Goal: Check status: Check status

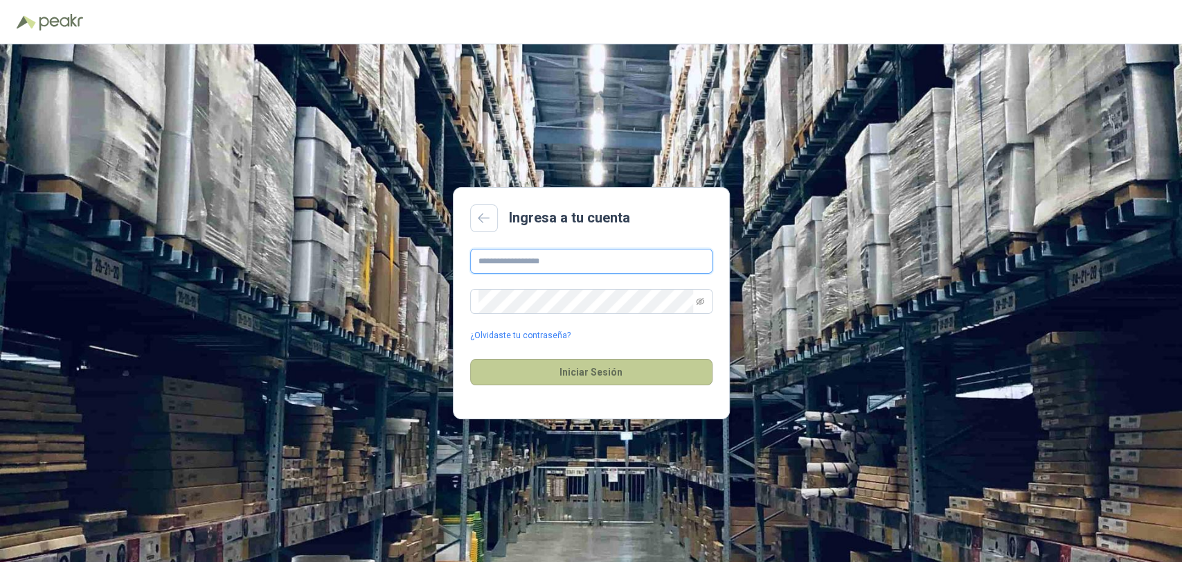
type input "**********"
click at [600, 362] on button "Iniciar Sesión" at bounding box center [591, 372] width 242 height 26
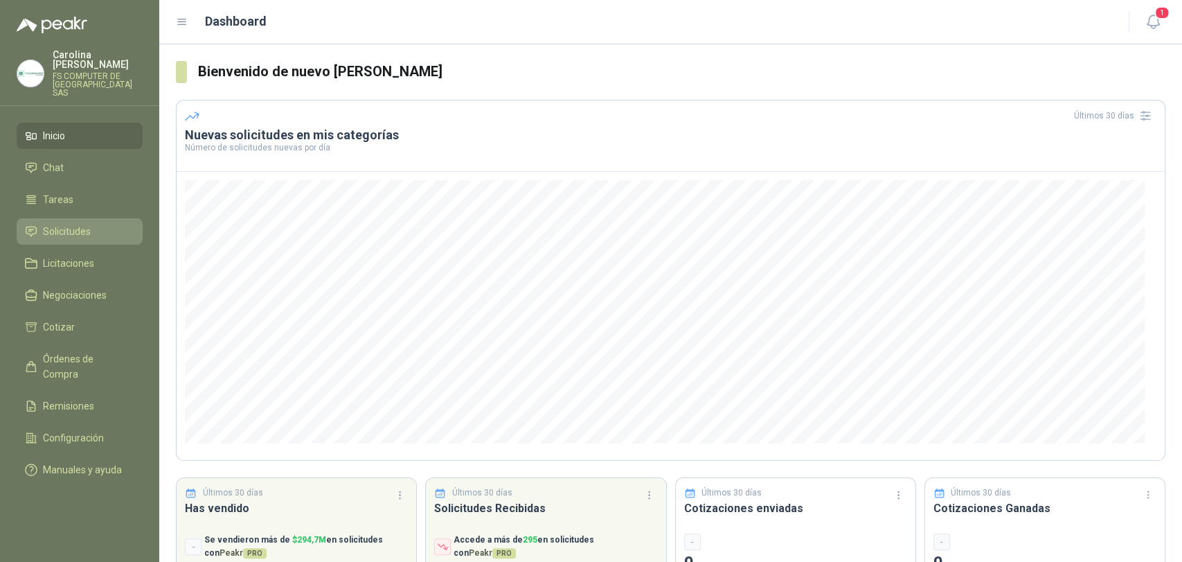
click at [93, 224] on li "Solicitudes" at bounding box center [79, 231] width 109 height 15
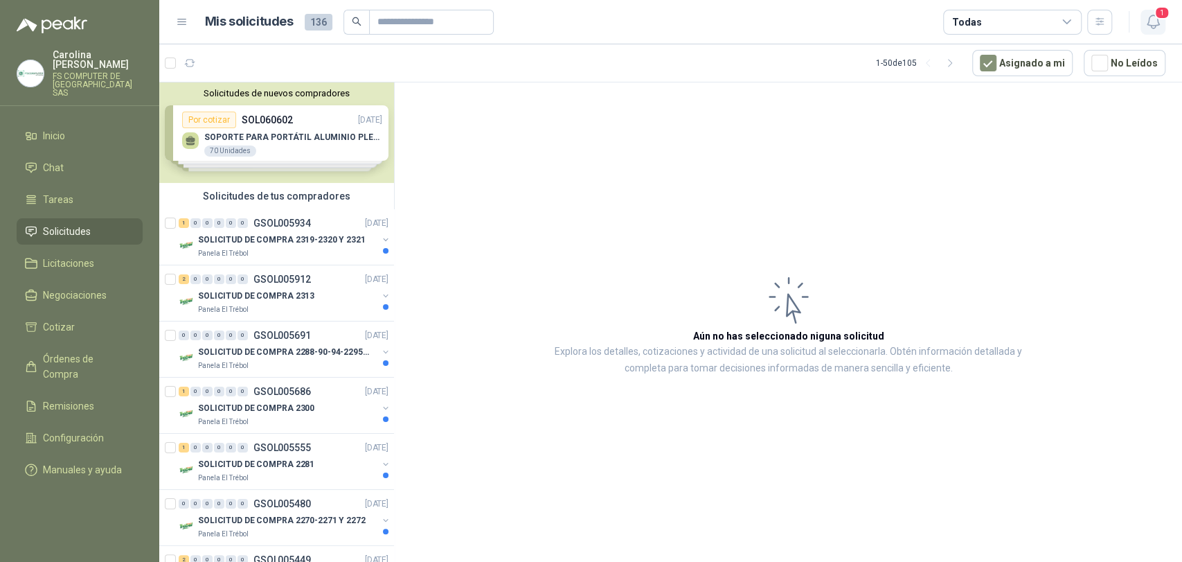
click at [1152, 10] on button "1" at bounding box center [1153, 22] width 25 height 25
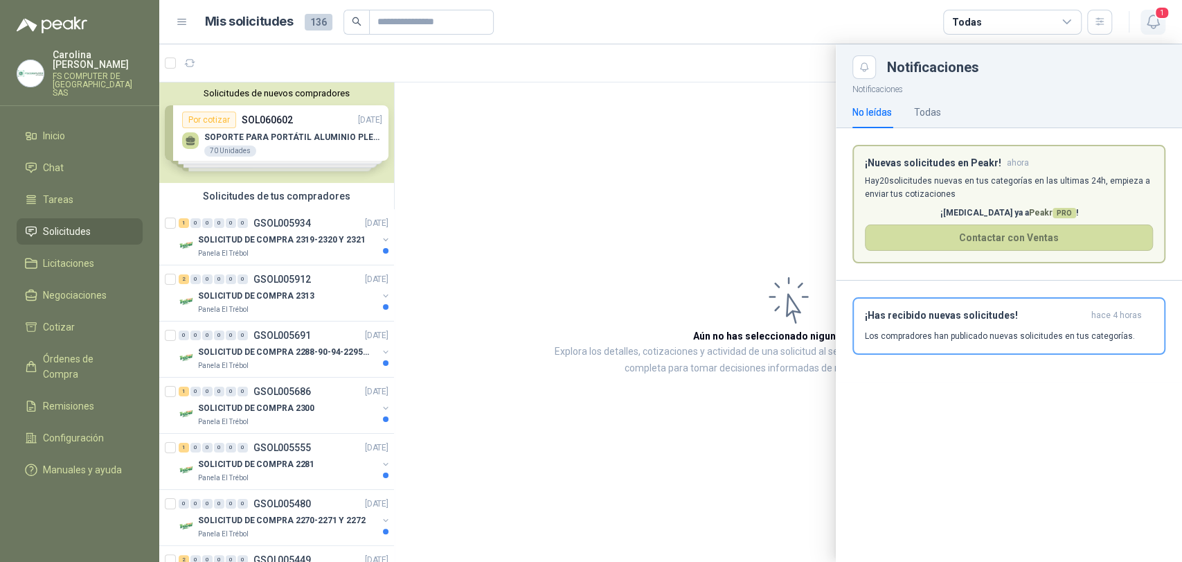
click at [1152, 10] on button "1" at bounding box center [1153, 22] width 25 height 25
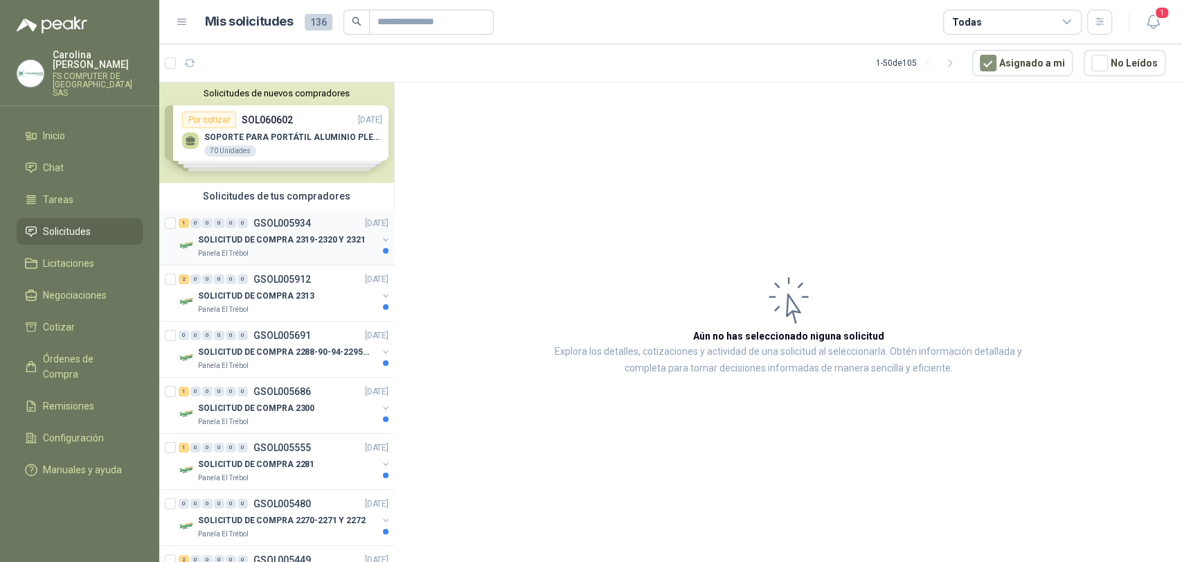
click at [306, 251] on div "Panela El Trébol" at bounding box center [287, 253] width 179 height 11
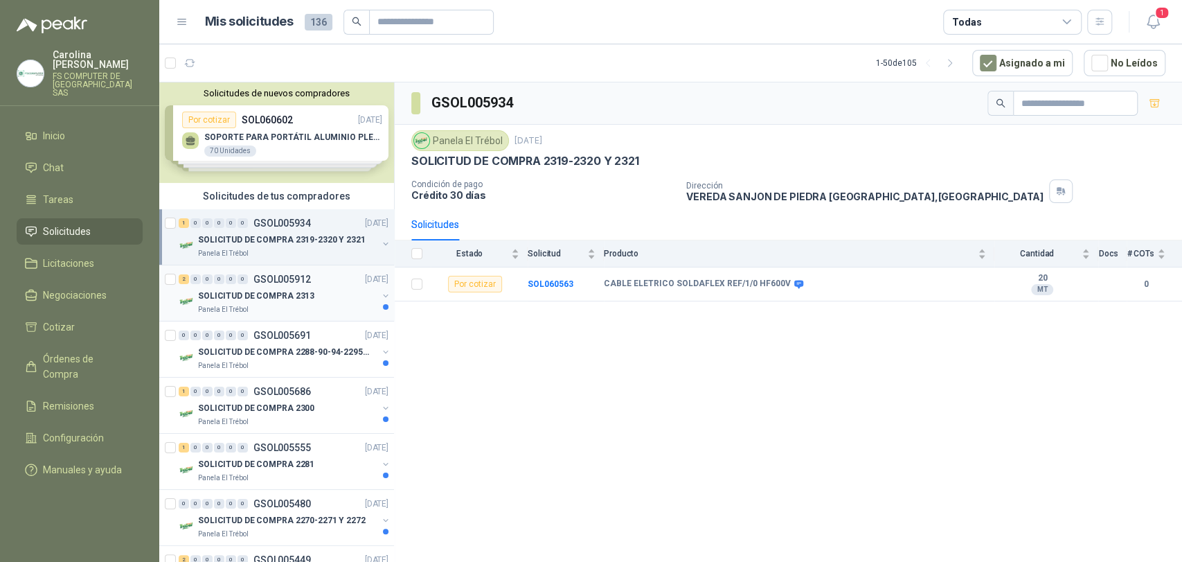
click at [270, 296] on p "SOLICITUD DE COMPRA 2313" at bounding box center [256, 295] width 116 height 13
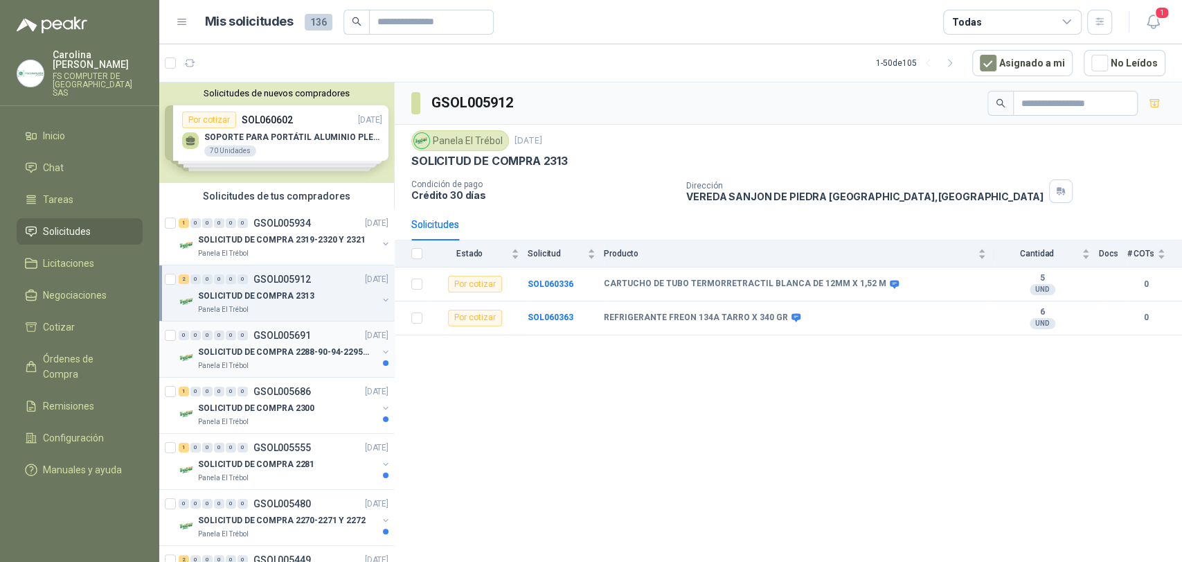
click at [321, 355] on p "SOLICITUD DE COMPRA 2288-90-94-2295-96-2301-02-04" at bounding box center [284, 352] width 172 height 13
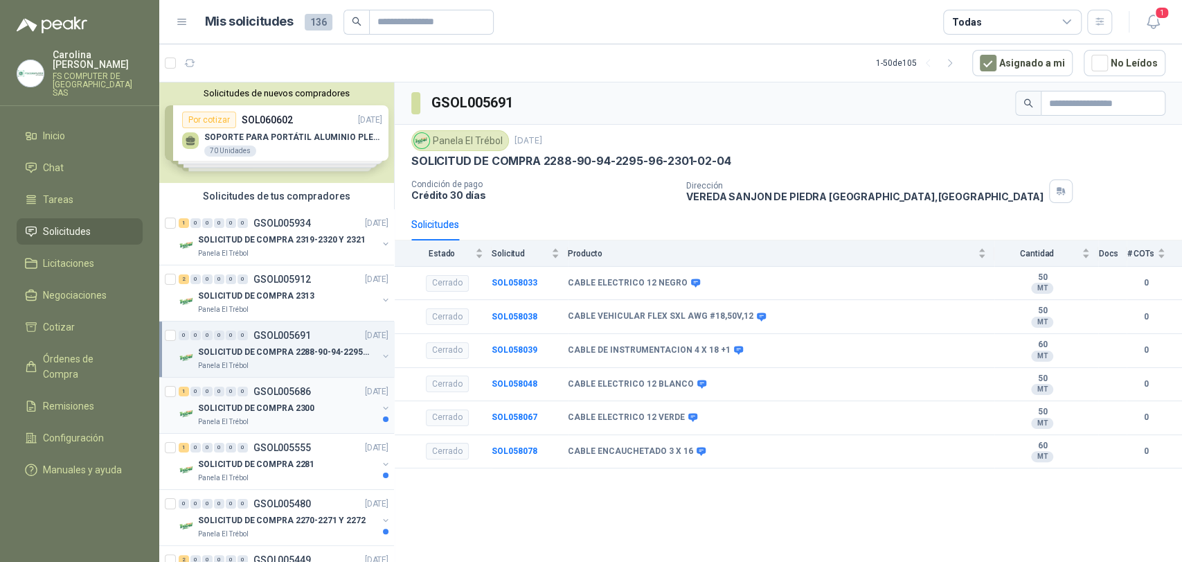
click at [312, 406] on div "SOLICITUD DE COMPRA 2300" at bounding box center [287, 408] width 179 height 17
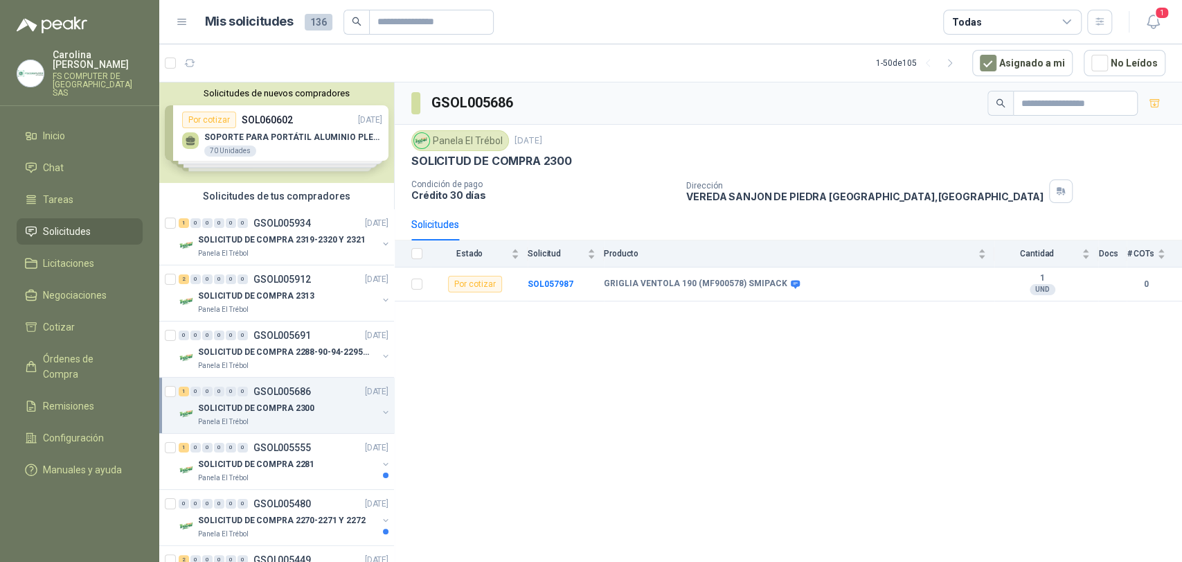
click at [178, 17] on icon at bounding box center [182, 22] width 12 height 12
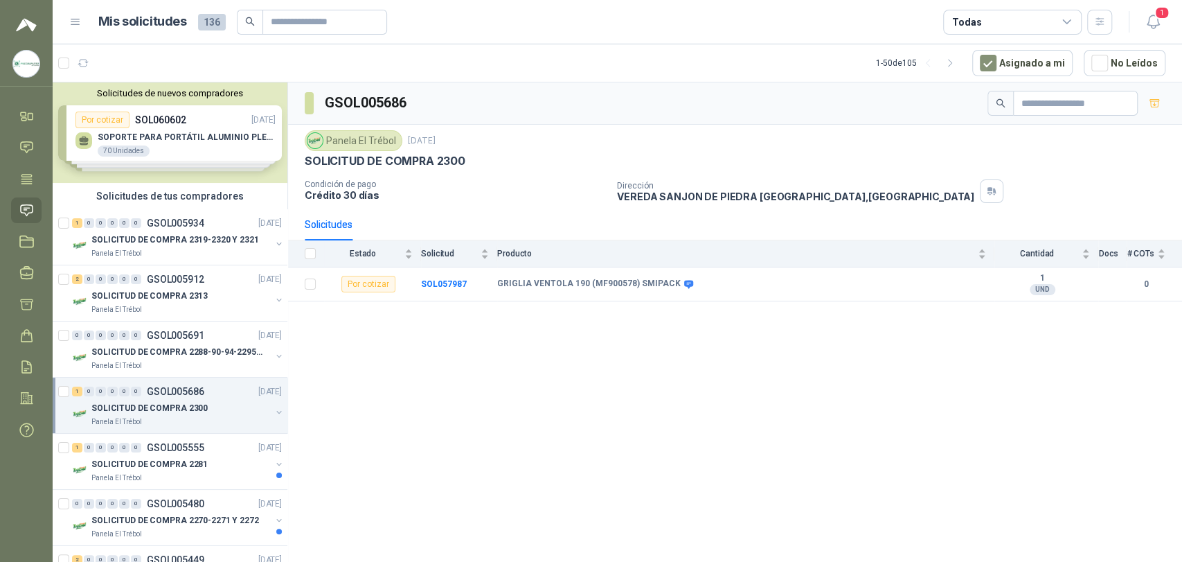
click at [21, 67] on img at bounding box center [26, 64] width 26 height 26
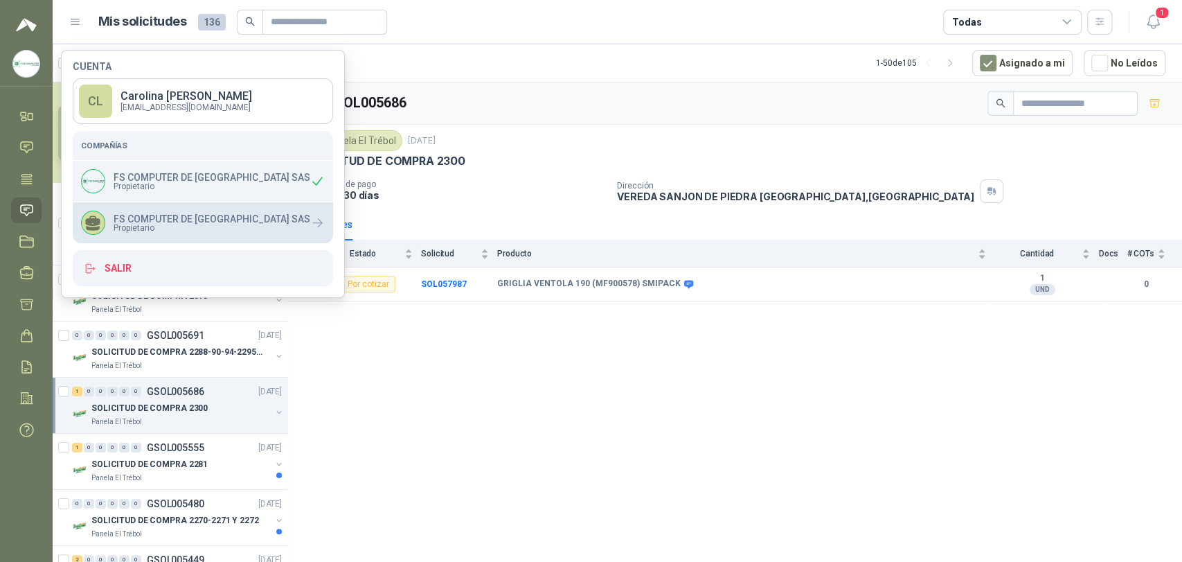
click at [139, 205] on div "FS COMPUTER DE COLOMBIA SAS Propietario" at bounding box center [203, 222] width 260 height 41
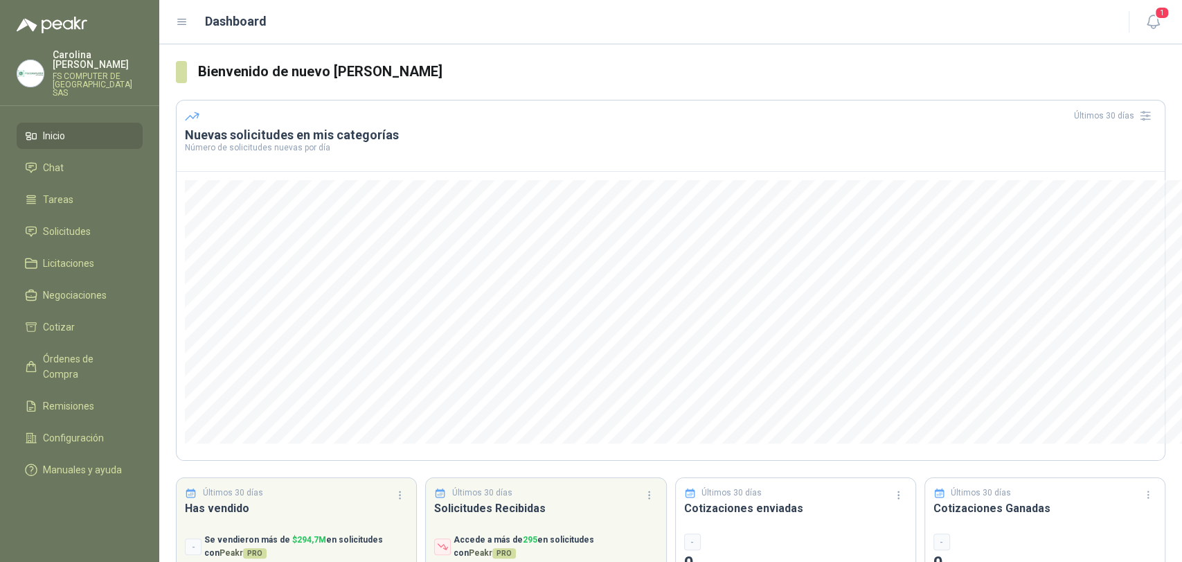
click at [42, 68] on img at bounding box center [30, 73] width 26 height 26
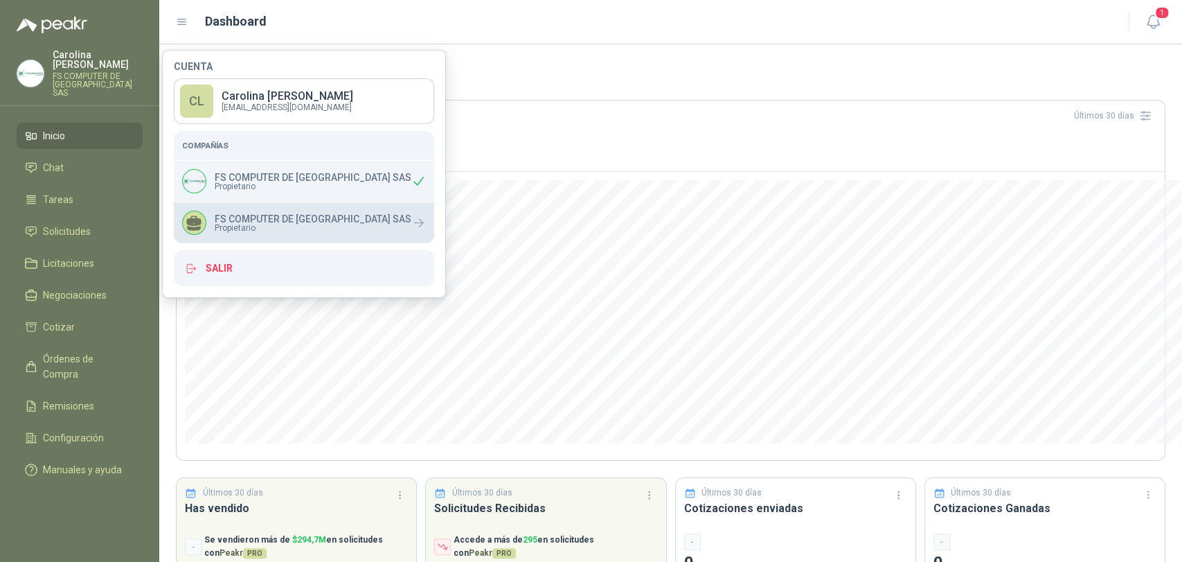
click at [217, 217] on p "FS COMPUTER DE [GEOGRAPHIC_DATA] SAS" at bounding box center [313, 219] width 197 height 10
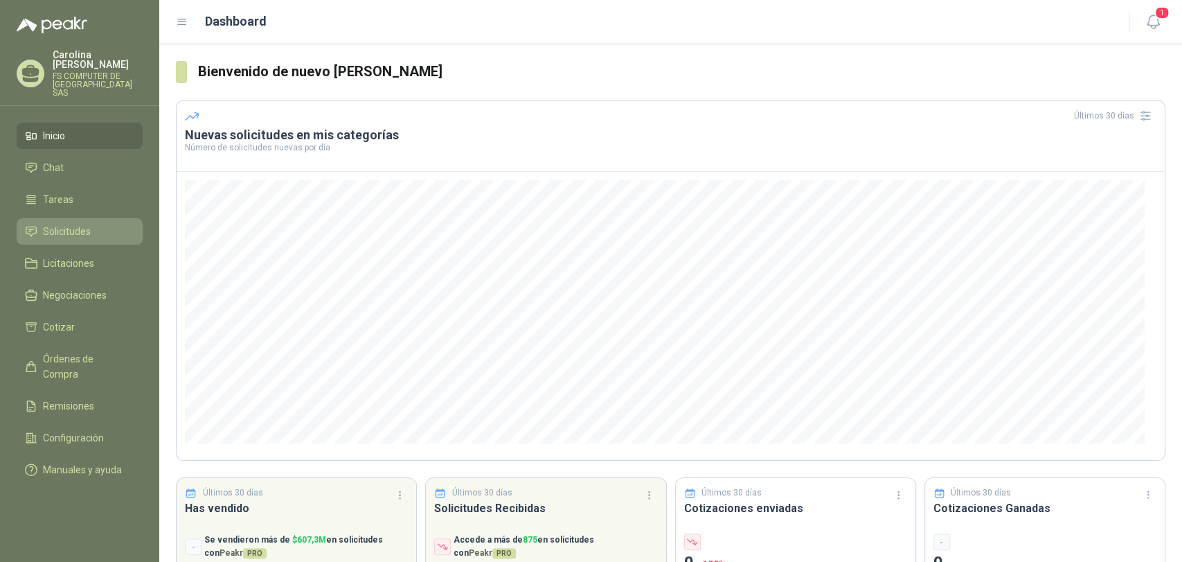
click at [87, 218] on link "Solicitudes" at bounding box center [80, 231] width 126 height 26
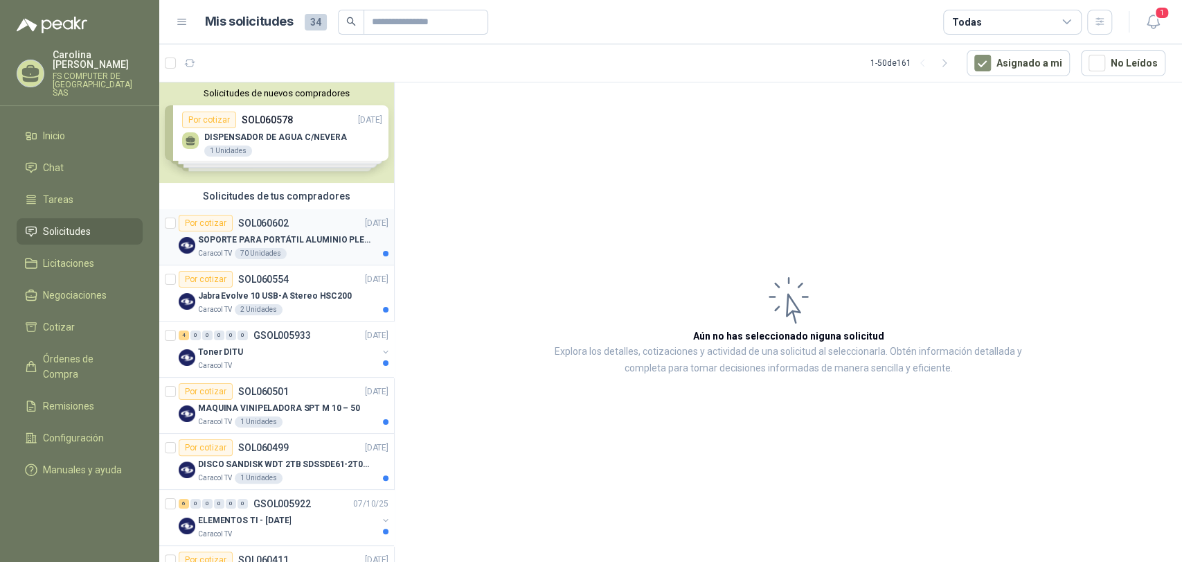
click at [296, 238] on p "SOPORTE PARA PORTÁTIL ALUMINIO PLEGABLE VTA" at bounding box center [284, 239] width 172 height 13
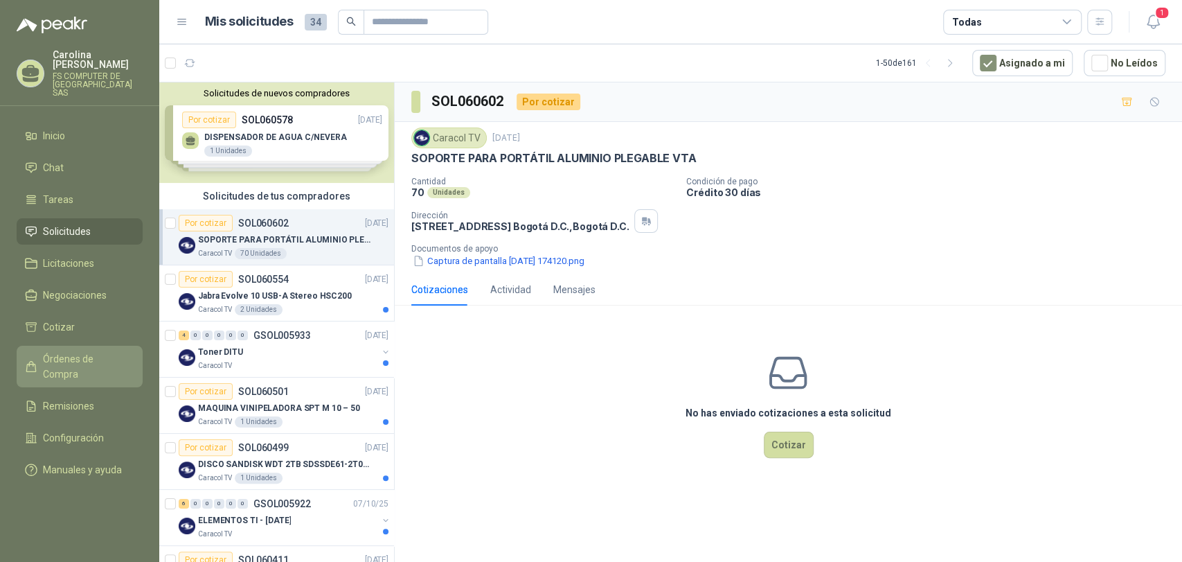
click at [86, 351] on span "Órdenes de Compra" at bounding box center [86, 366] width 87 height 30
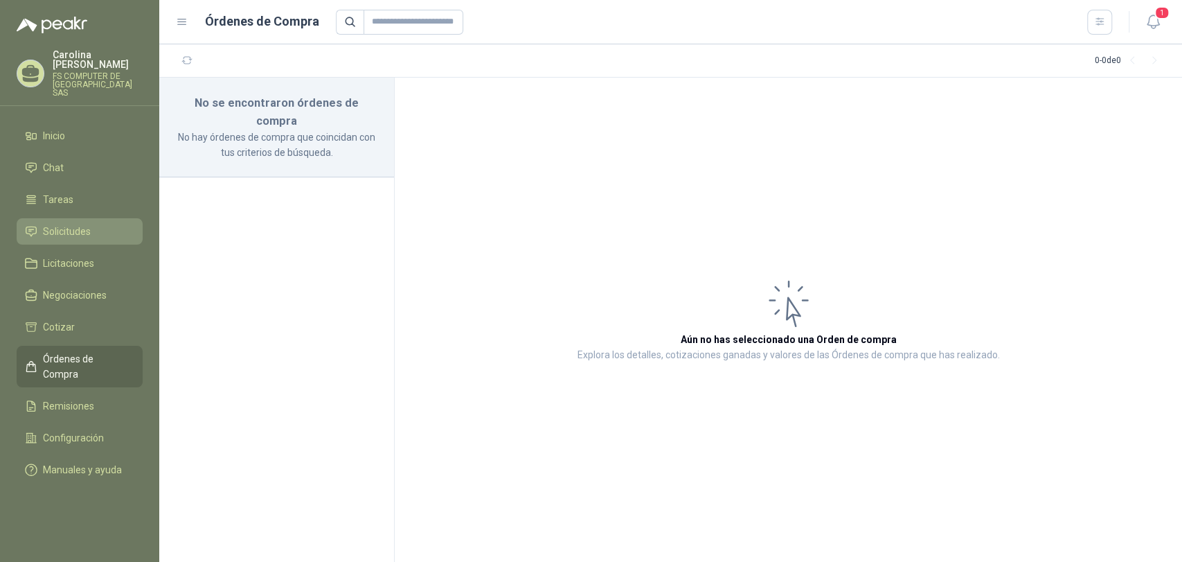
click at [97, 218] on link "Solicitudes" at bounding box center [80, 231] width 126 height 26
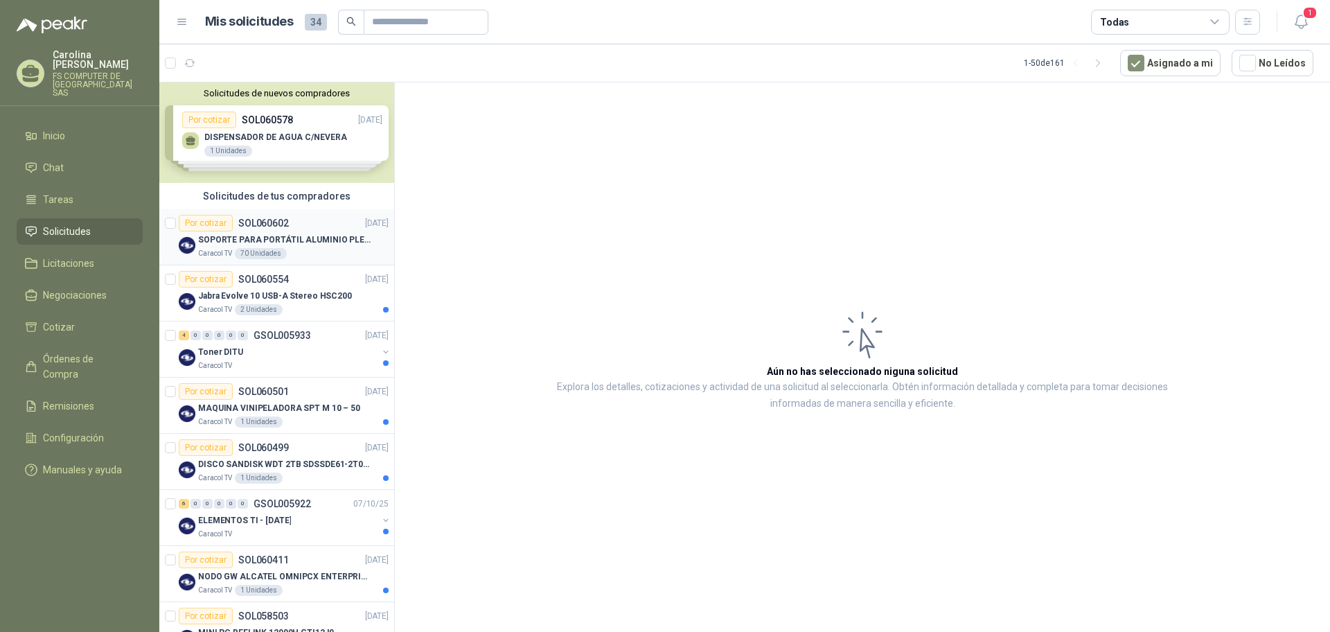
click at [269, 223] on p "SOL060602" at bounding box center [263, 223] width 51 height 10
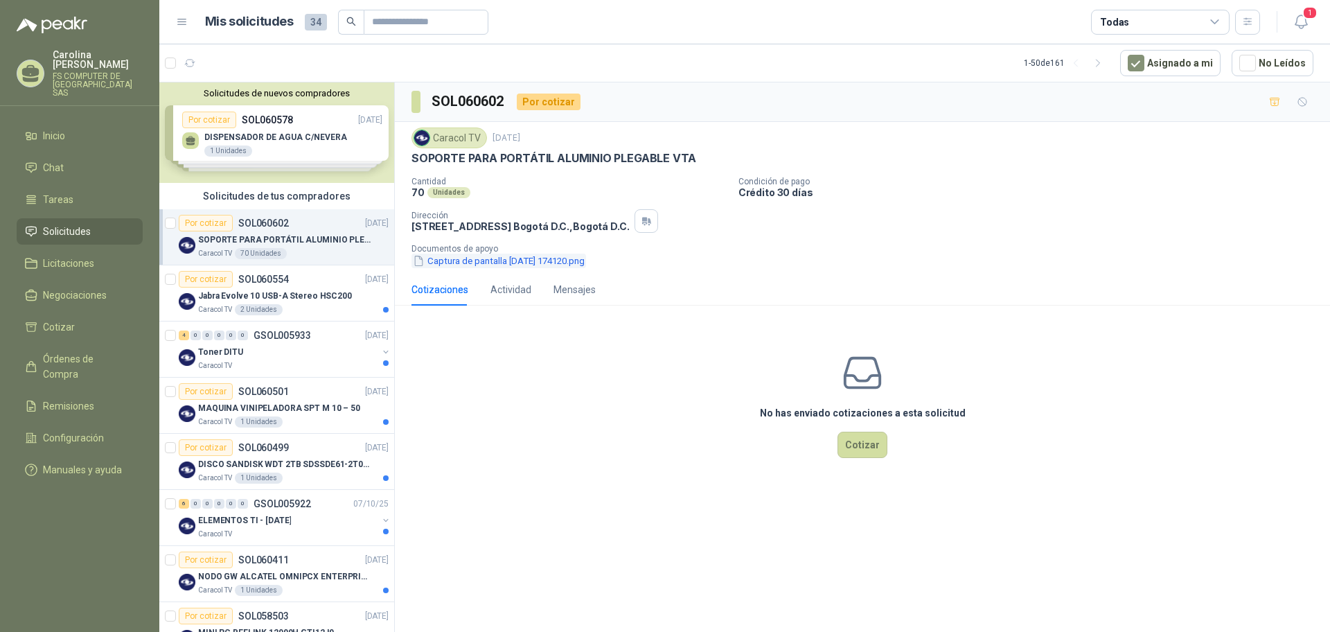
click at [576, 261] on button "Captura de pantalla [DATE] 174120.png" at bounding box center [498, 260] width 175 height 15
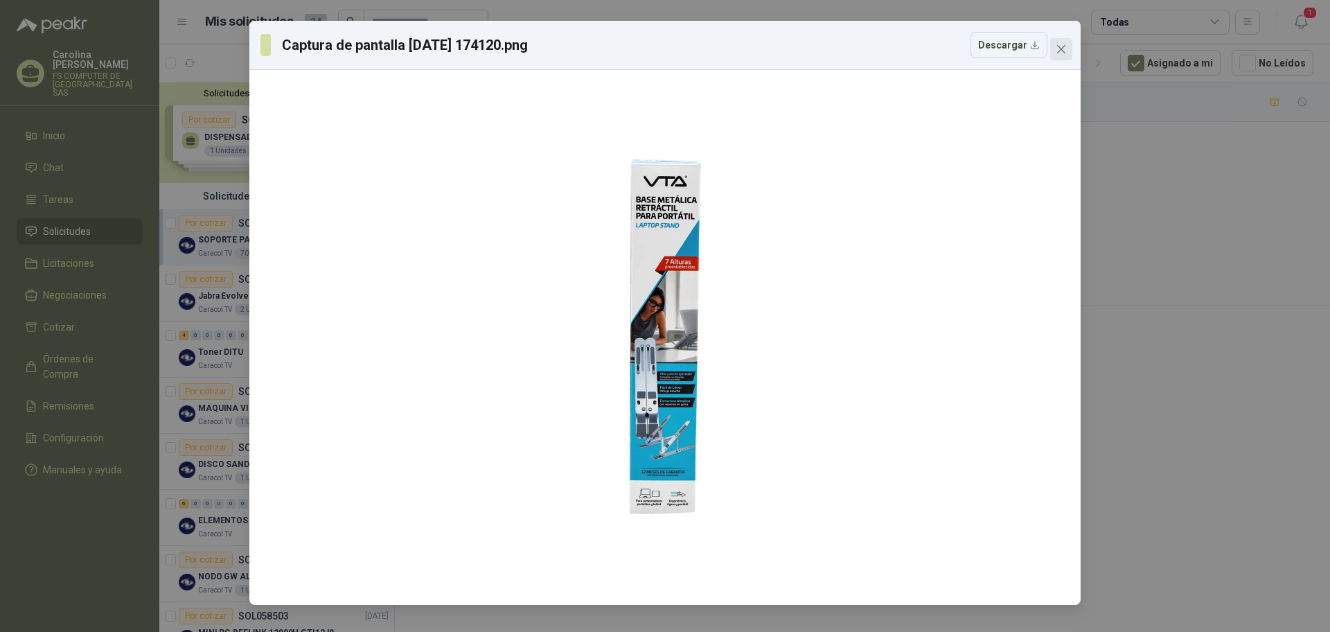
click at [1061, 51] on icon "close" at bounding box center [1060, 49] width 11 height 11
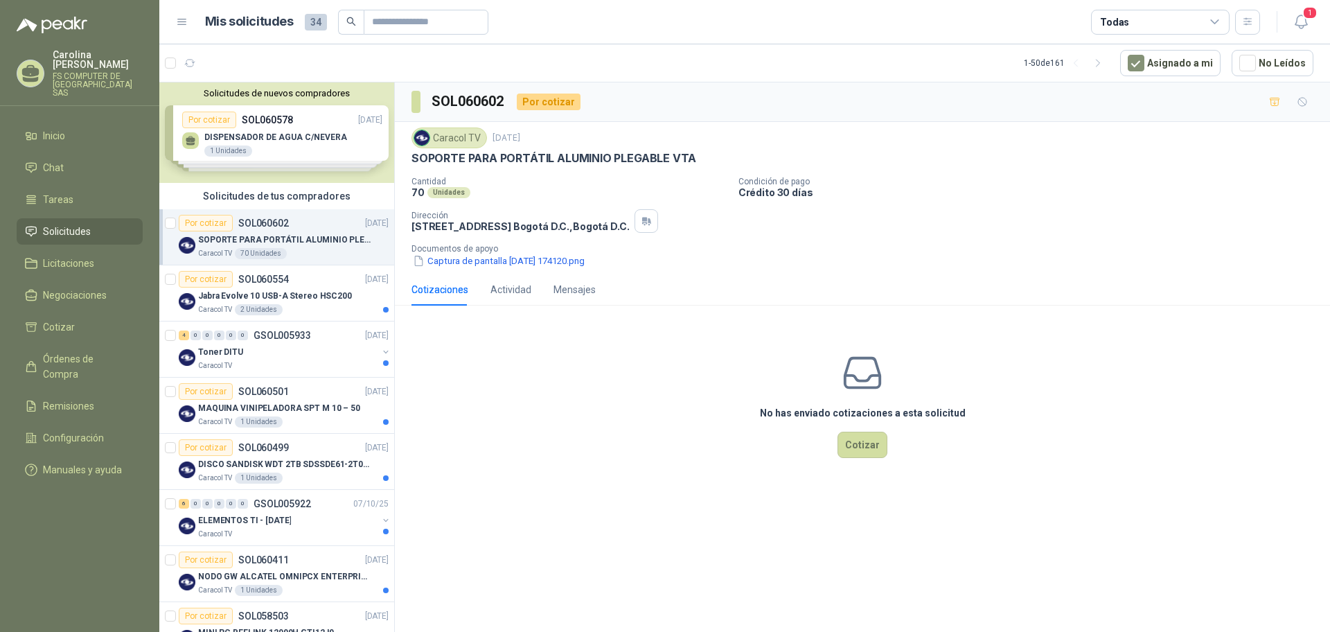
click at [501, 339] on div "No has enviado cotizaciones a esta solicitud Cotizar" at bounding box center [862, 404] width 935 height 177
click at [288, 419] on div "Caracol TV 1 Unidades" at bounding box center [293, 421] width 190 height 11
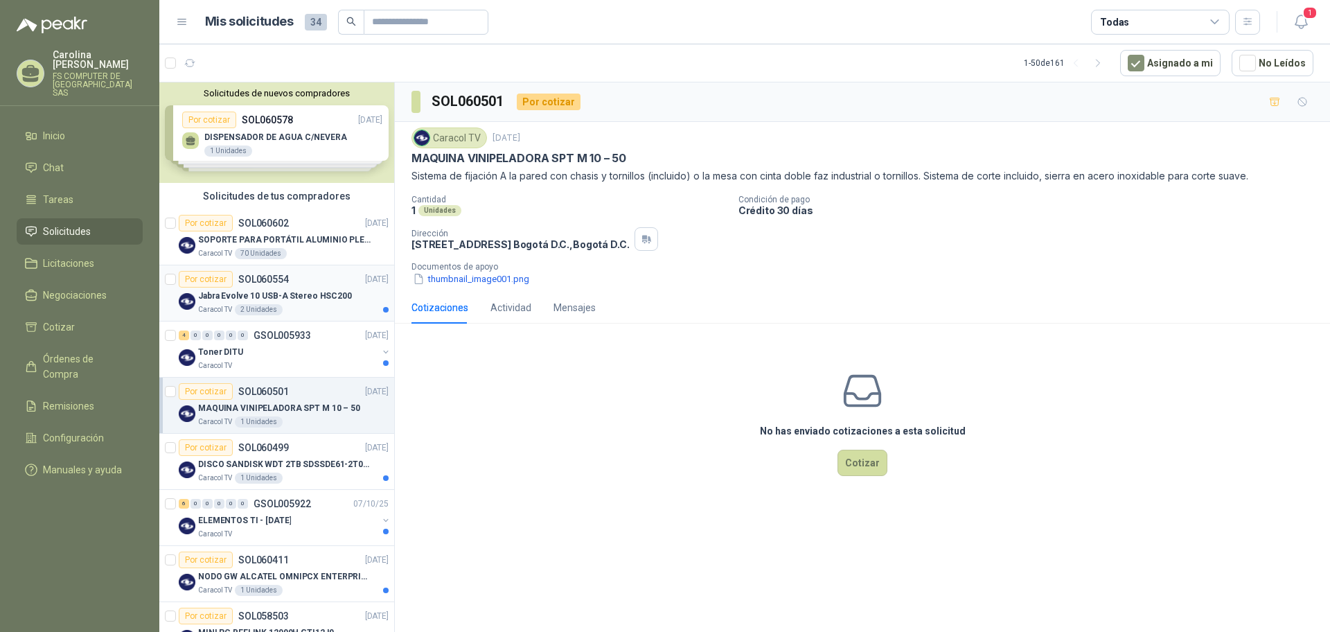
click at [310, 287] on div "Jabra Evolve 10 USB-A Stereo HSC200" at bounding box center [293, 295] width 190 height 17
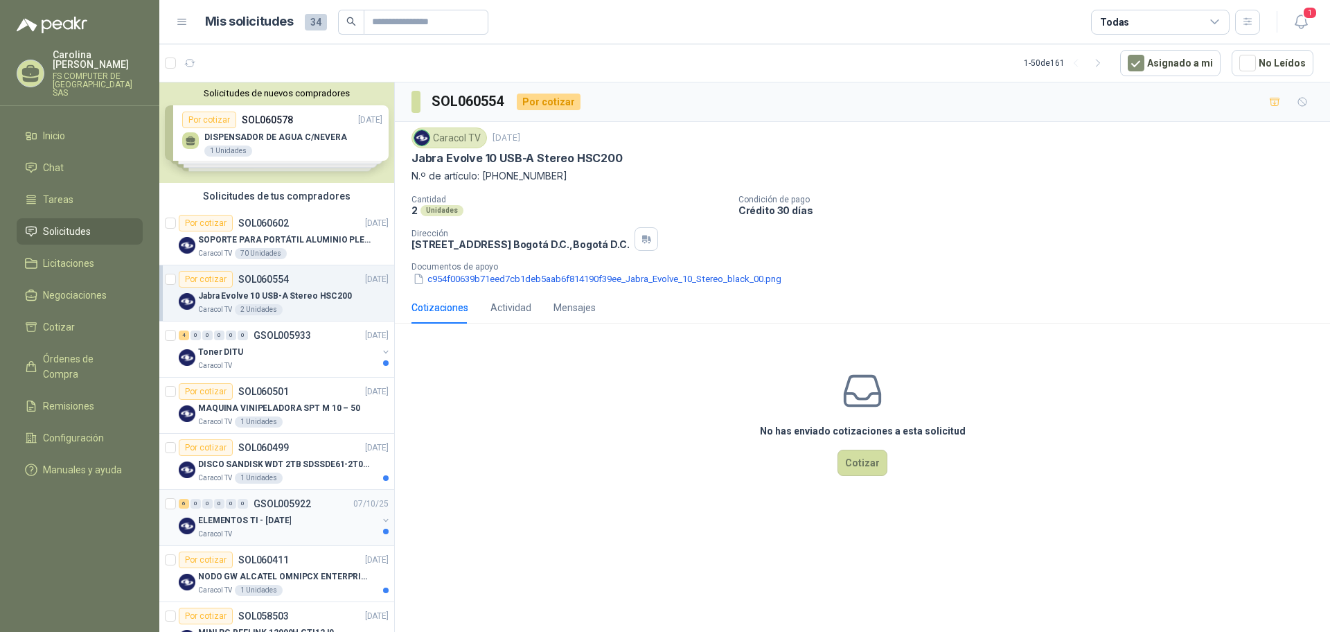
click at [313, 512] on div "ELEMENTOS TI - [DATE]" at bounding box center [287, 520] width 179 height 17
